Goal: Task Accomplishment & Management: Manage account settings

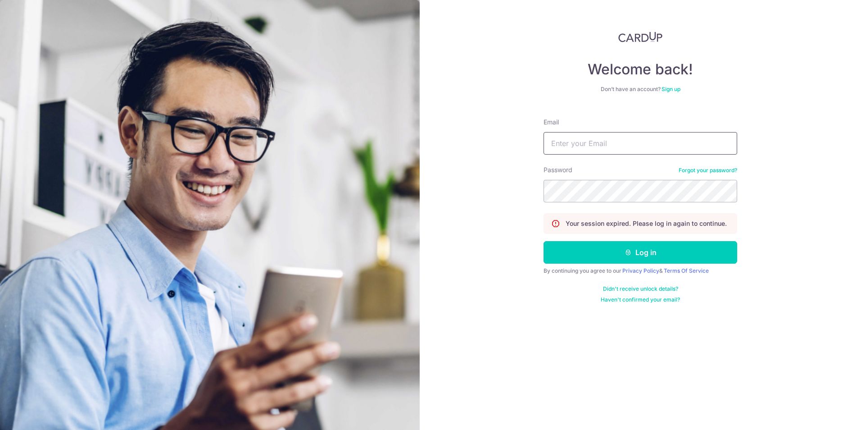
click at [602, 145] on input "Email" at bounding box center [641, 143] width 194 height 23
type input "[EMAIL_ADDRESS][DOMAIN_NAME]"
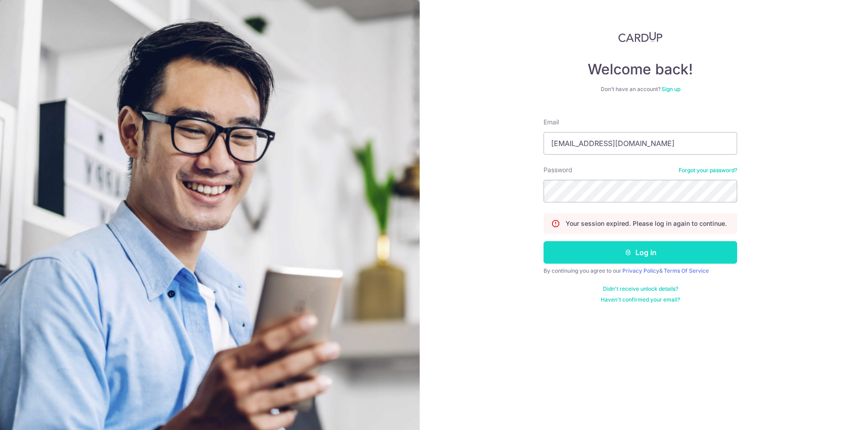
click at [627, 256] on button "Log in" at bounding box center [641, 252] width 194 height 23
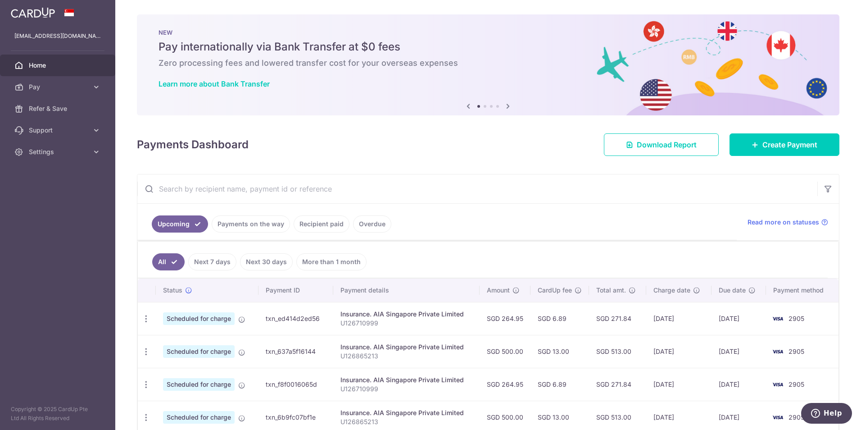
click at [337, 222] on link "Recipient paid" at bounding box center [322, 223] width 56 height 17
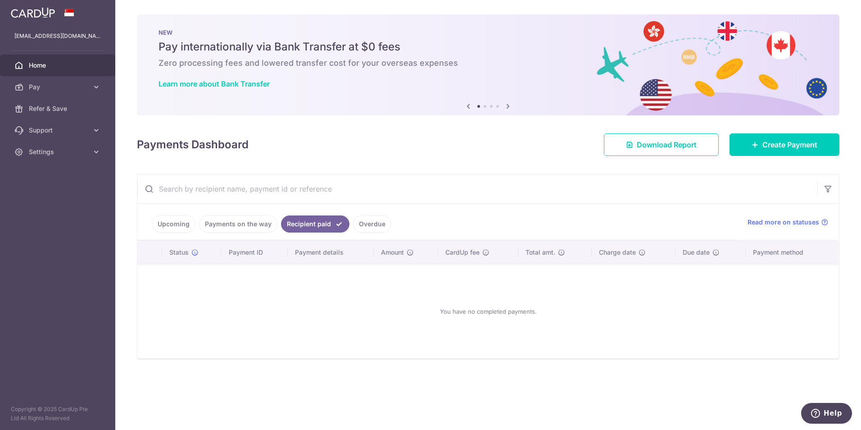
click at [254, 222] on link "Payments on the way" at bounding box center [238, 223] width 78 height 17
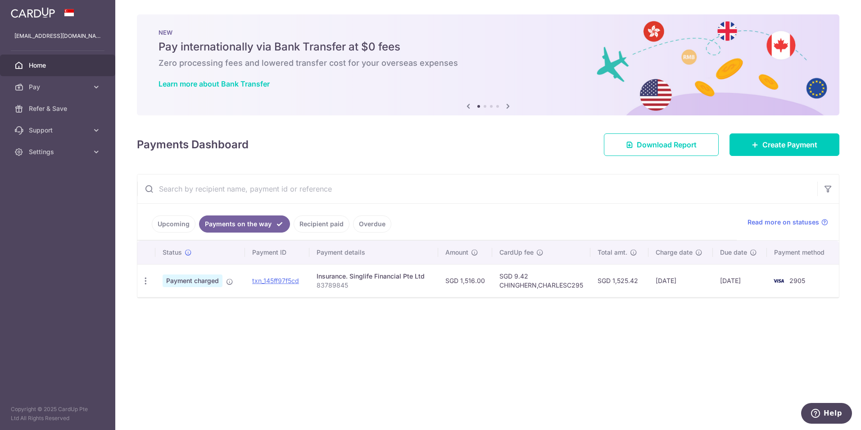
click at [182, 229] on link "Upcoming" at bounding box center [174, 223] width 44 height 17
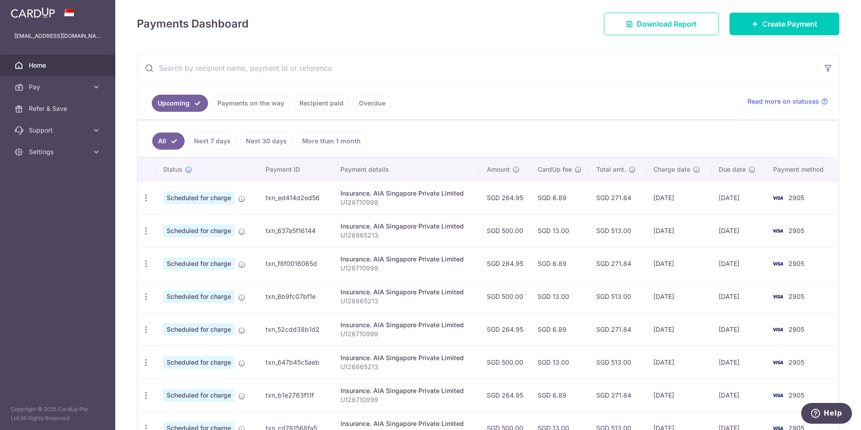
scroll to position [225, 0]
